Goal: Navigation & Orientation: Find specific page/section

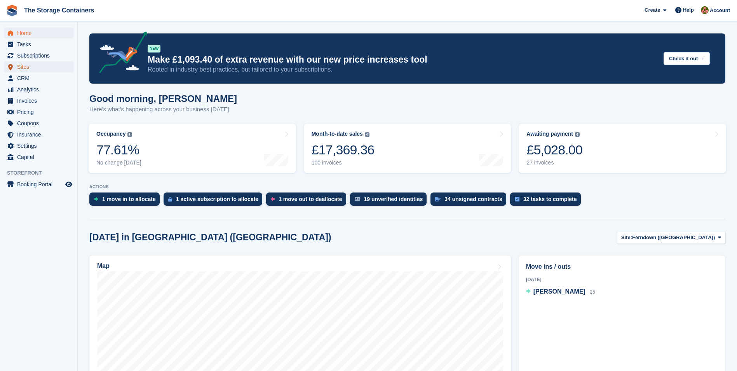
click at [46, 65] on span "Sites" at bounding box center [40, 66] width 47 height 11
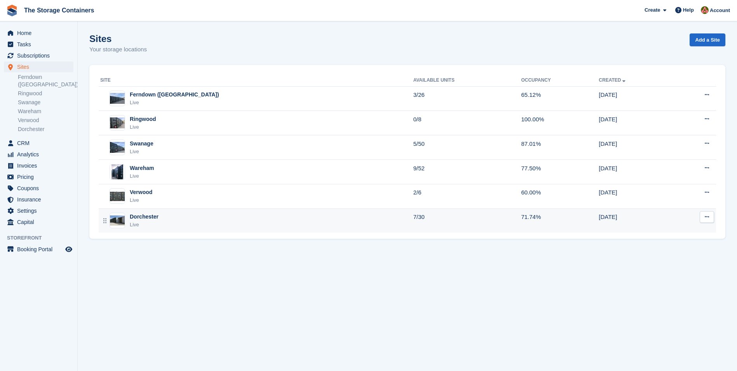
click at [273, 218] on div "Dorchester Live" at bounding box center [256, 221] width 313 height 16
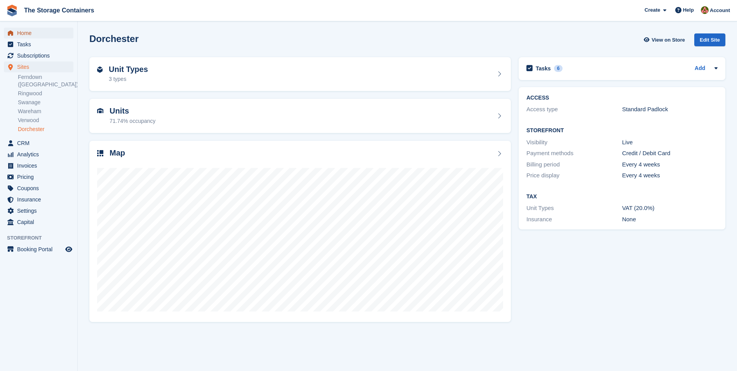
click at [29, 35] on span "Home" at bounding box center [40, 33] width 47 height 11
